Goal: Complete application form

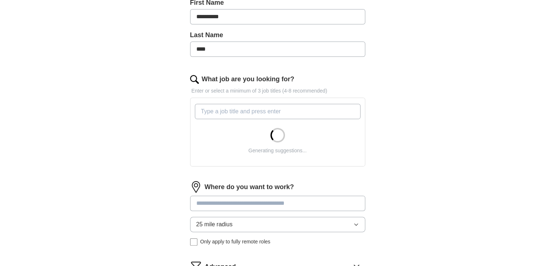
scroll to position [171, 0]
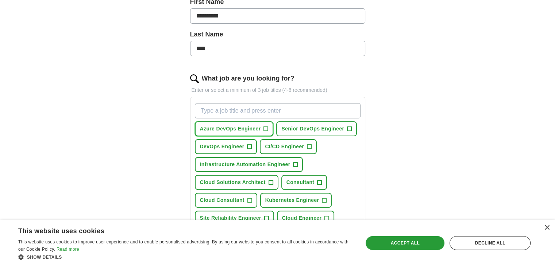
click at [265, 126] on span "+" at bounding box center [266, 129] width 4 height 6
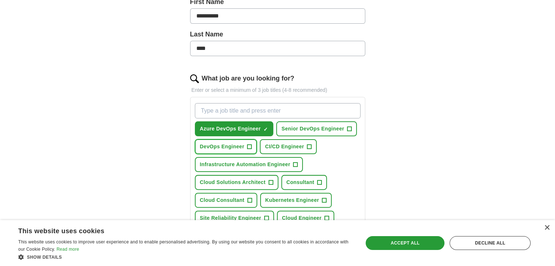
click at [247, 145] on span "+" at bounding box center [249, 147] width 4 height 6
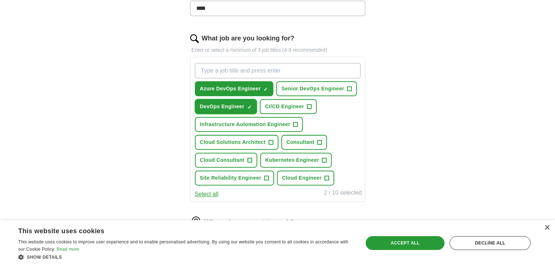
scroll to position [215, 0]
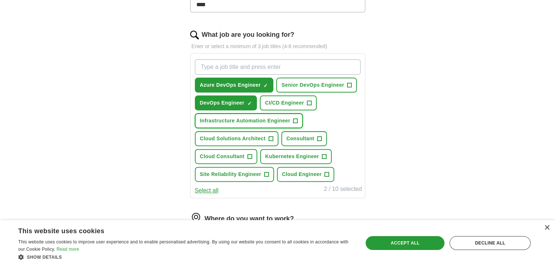
click at [295, 118] on span "+" at bounding box center [295, 121] width 4 height 6
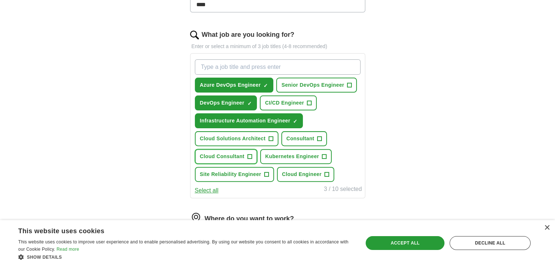
click at [248, 155] on span "+" at bounding box center [249, 157] width 4 height 6
click at [316, 172] on span "Cloud Engineer" at bounding box center [301, 175] width 39 height 8
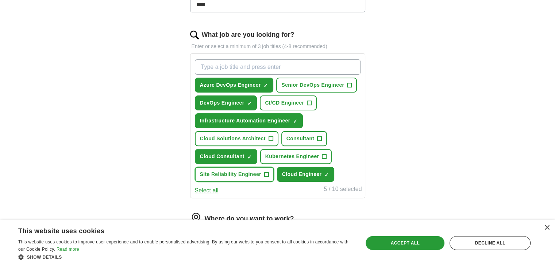
click at [261, 167] on button "Site Reliability Engineer +" at bounding box center [234, 174] width 79 height 15
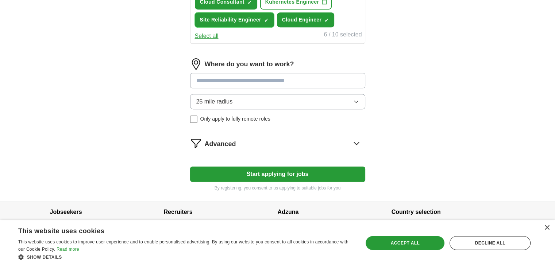
scroll to position [372, 0]
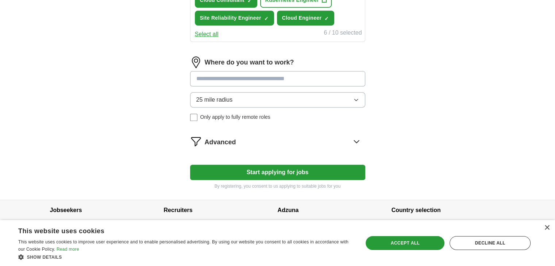
click at [281, 168] on button "Start applying for jobs" at bounding box center [277, 172] width 175 height 15
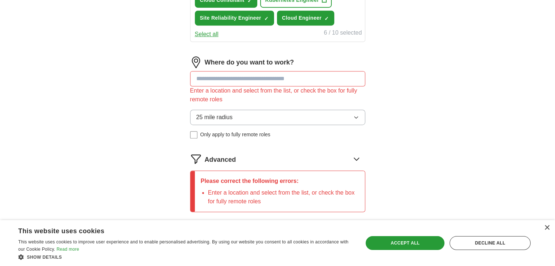
click at [286, 79] on input at bounding box center [277, 78] width 175 height 15
click at [319, 113] on button "25 mile radius" at bounding box center [277, 117] width 175 height 15
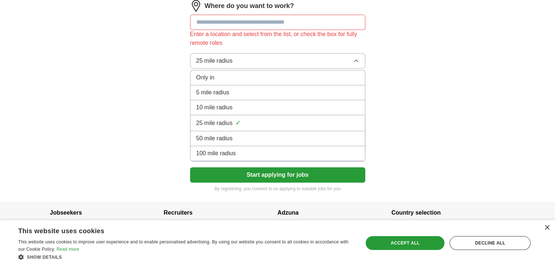
scroll to position [435, 0]
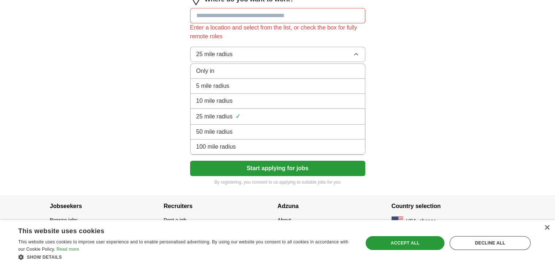
click at [253, 143] on div "100 mile radius" at bounding box center [277, 147] width 163 height 9
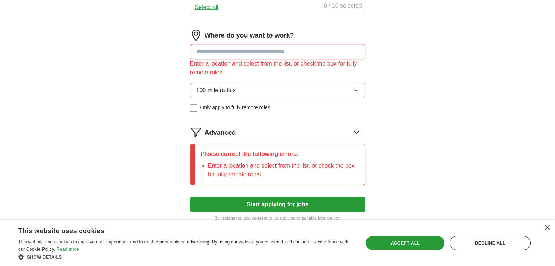
scroll to position [394, 0]
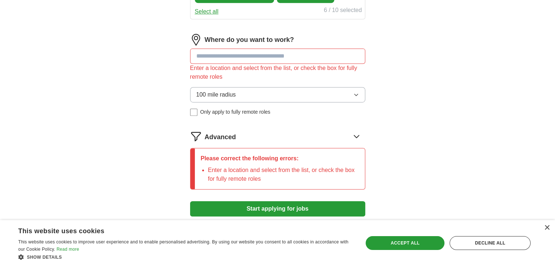
click at [230, 53] on input at bounding box center [277, 55] width 175 height 15
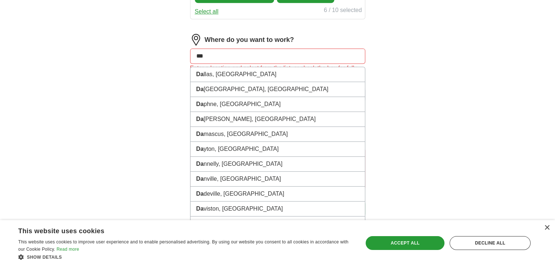
type input "****"
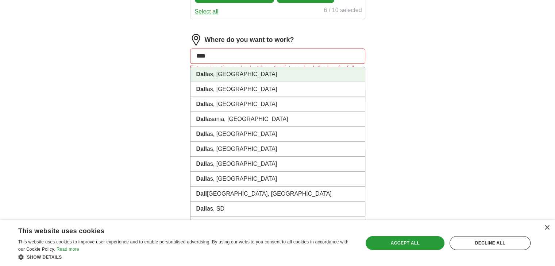
click at [227, 74] on li "Dall as, [GEOGRAPHIC_DATA]" at bounding box center [277, 74] width 174 height 15
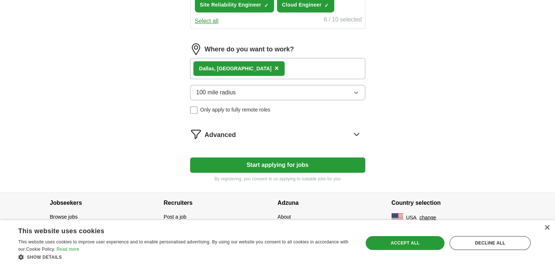
scroll to position [382, 0]
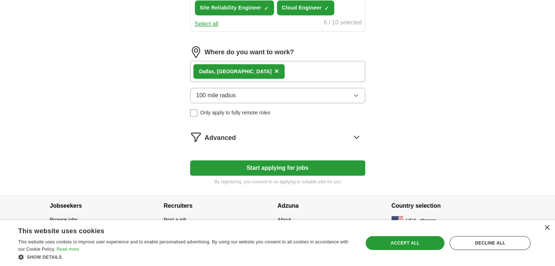
click at [310, 164] on button "Start applying for jobs" at bounding box center [277, 167] width 175 height 15
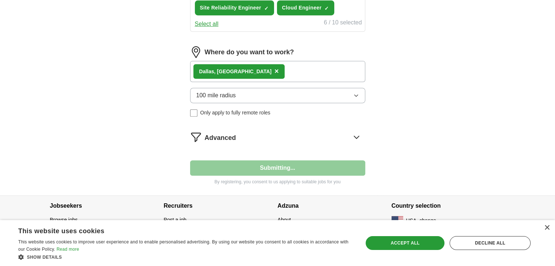
select select "**"
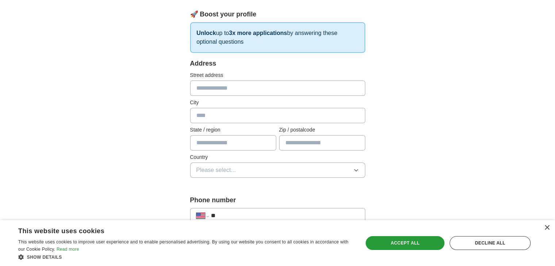
scroll to position [100, 0]
click at [252, 83] on input "text" at bounding box center [277, 87] width 175 height 15
type input "**********"
type input "**"
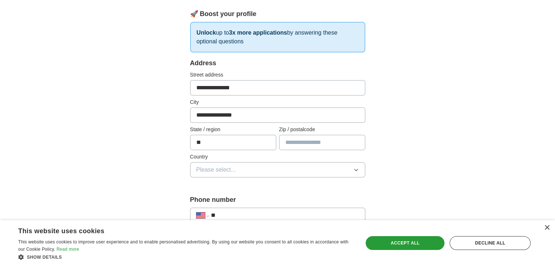
type input "*****"
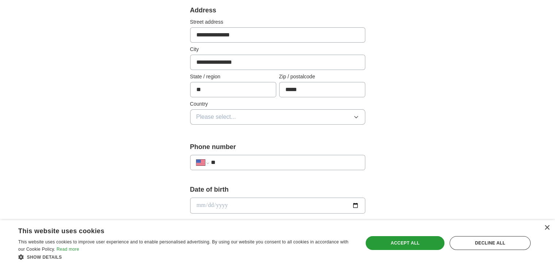
scroll to position [155, 0]
click at [256, 113] on button "Please select..." at bounding box center [277, 115] width 175 height 15
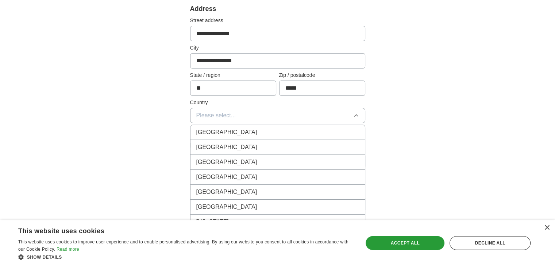
click at [244, 143] on div "[GEOGRAPHIC_DATA]" at bounding box center [277, 147] width 163 height 9
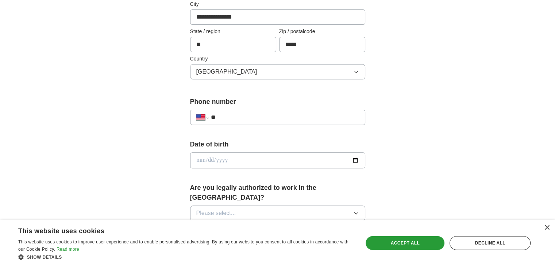
scroll to position [200, 0]
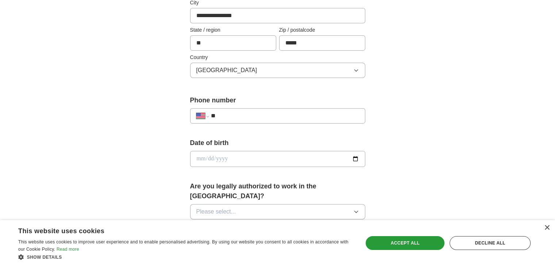
click at [242, 112] on input "**" at bounding box center [284, 116] width 148 height 9
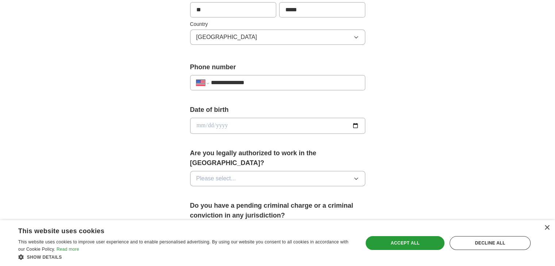
scroll to position [233, 0]
type input "**********"
click at [356, 124] on input "date" at bounding box center [277, 125] width 175 height 16
click at [229, 123] on input "**********" at bounding box center [277, 125] width 175 height 16
click at [358, 125] on input "**********" at bounding box center [277, 125] width 175 height 16
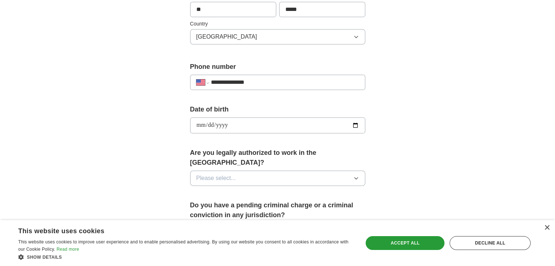
type input "**********"
click at [241, 171] on button "Please select..." at bounding box center [277, 178] width 175 height 15
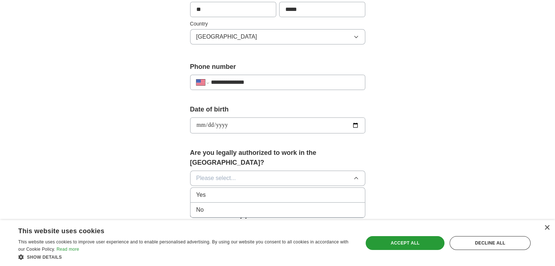
click at [226, 191] on div "Yes" at bounding box center [277, 195] width 163 height 9
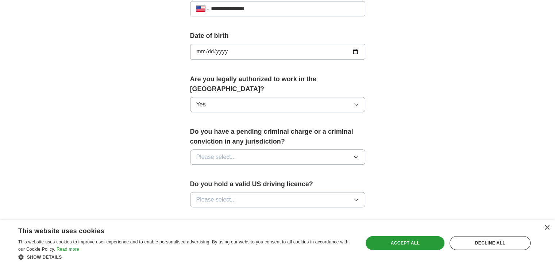
scroll to position [323, 0]
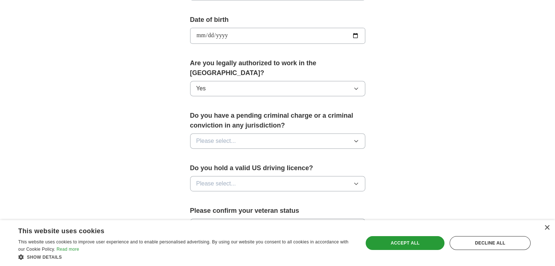
click at [232, 137] on span "Please select..." at bounding box center [216, 141] width 40 height 9
click at [224, 166] on li "No" at bounding box center [277, 173] width 174 height 15
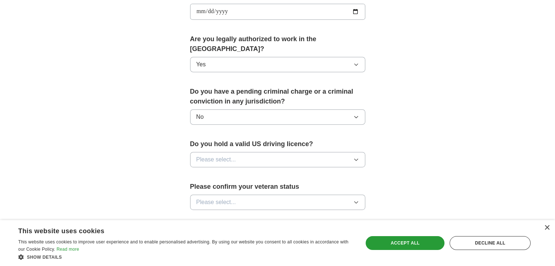
scroll to position [348, 0]
click at [237, 151] on button "Please select..." at bounding box center [277, 158] width 175 height 15
click at [232, 171] on div "Yes" at bounding box center [277, 175] width 163 height 9
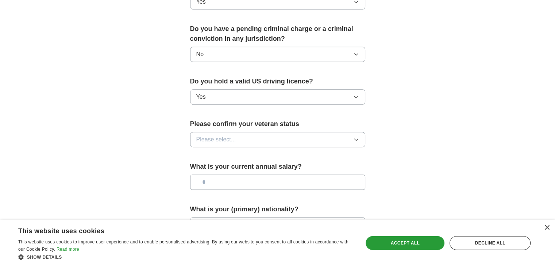
scroll to position [413, 0]
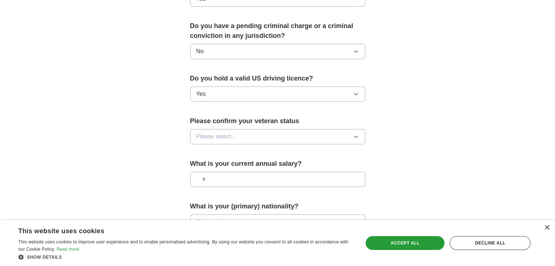
click at [239, 129] on button "Please select..." at bounding box center [277, 136] width 175 height 15
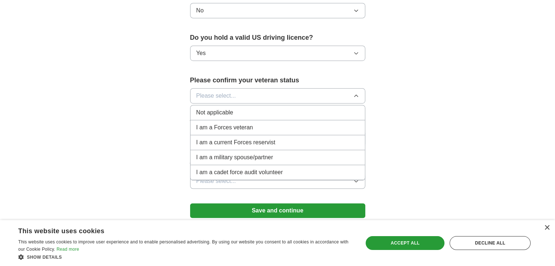
scroll to position [453, 0]
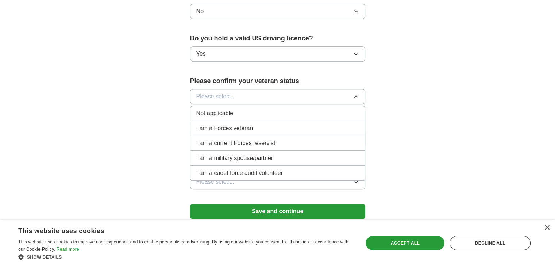
click at [242, 109] on div "Not applicable" at bounding box center [277, 113] width 163 height 9
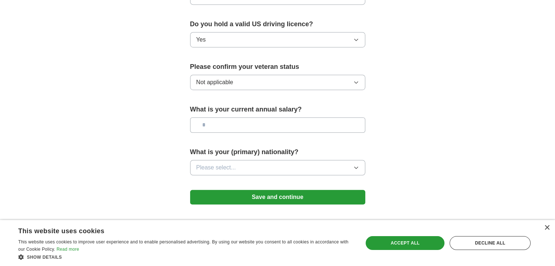
scroll to position [478, 0]
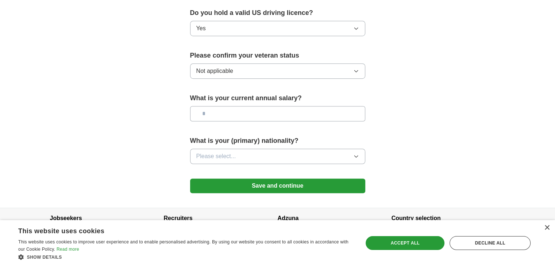
click at [242, 106] on input "text" at bounding box center [277, 113] width 175 height 15
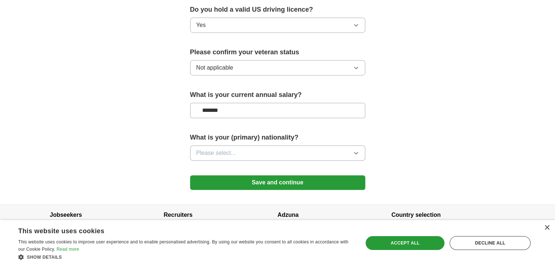
type input "*******"
click at [264, 145] on button "Please select..." at bounding box center [277, 152] width 175 height 15
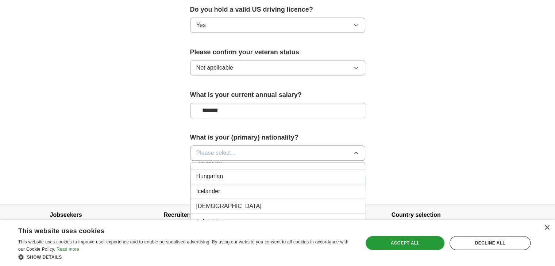
scroll to position [1159, 0]
click at [265, 202] on div "[DEMOGRAPHIC_DATA]" at bounding box center [277, 206] width 163 height 9
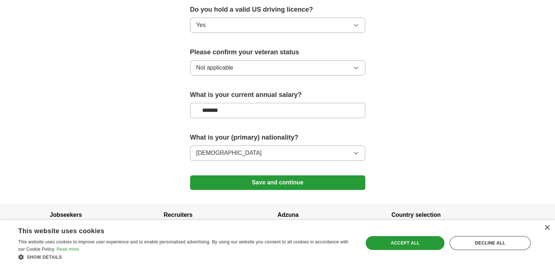
click at [291, 175] on button "Save and continue" at bounding box center [277, 182] width 175 height 15
